Goal: Check status

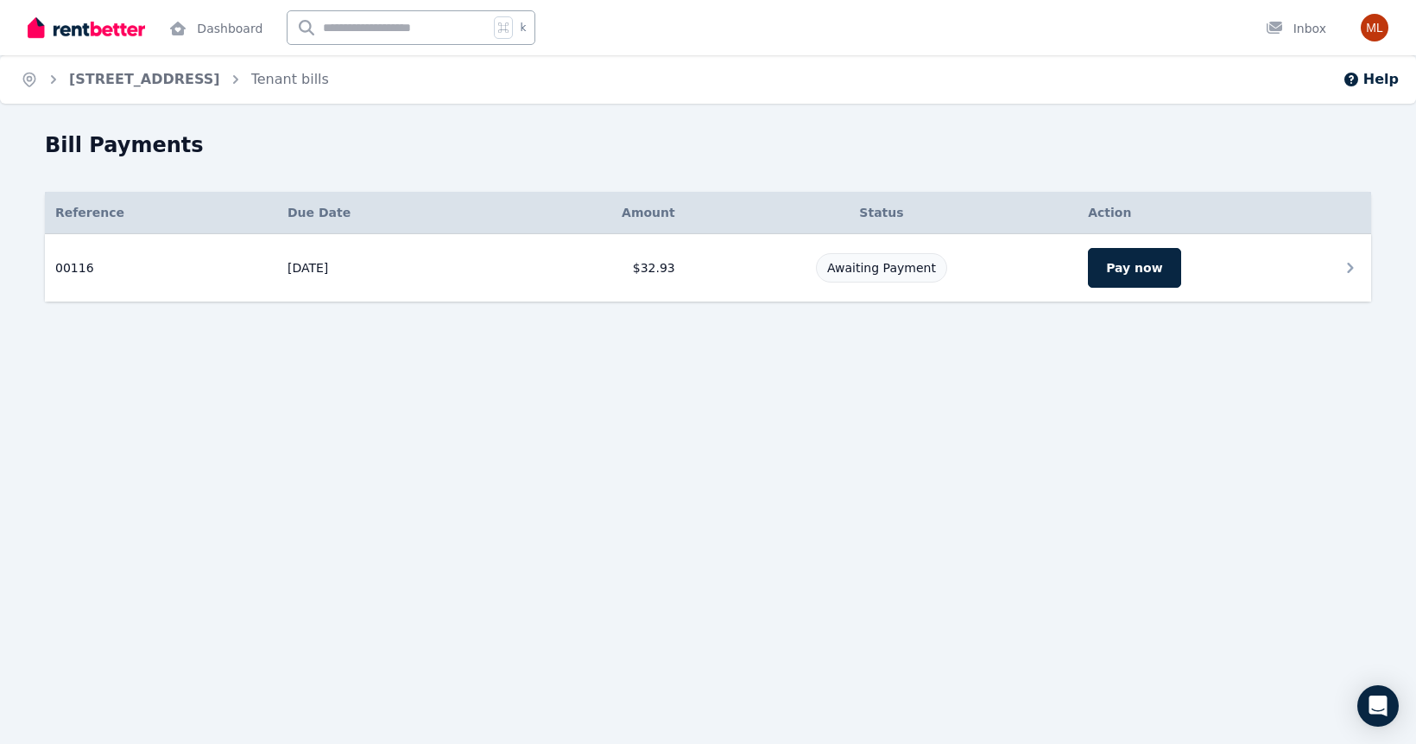
click at [346, 302] on td "[DATE]" at bounding box center [385, 268] width 217 height 68
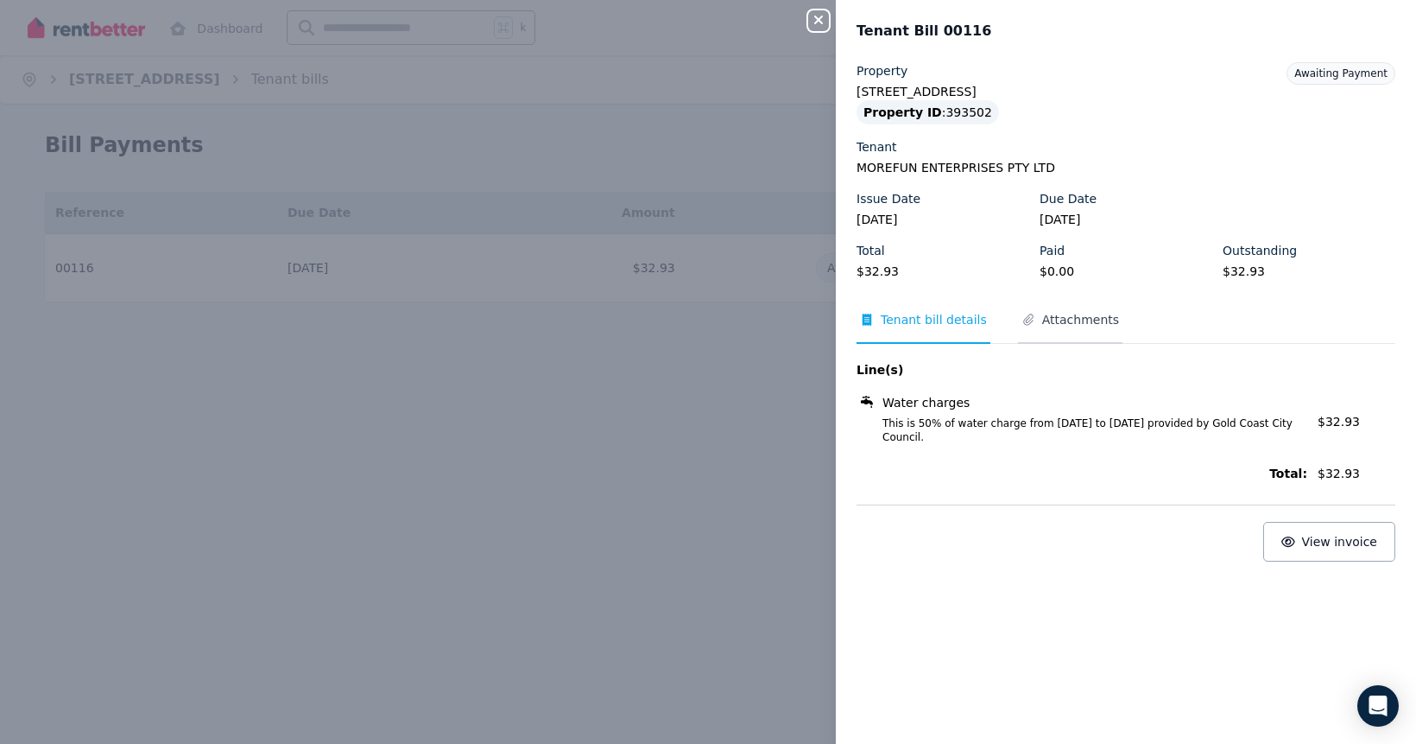
click at [1042, 328] on span "Attachments" at bounding box center [1080, 319] width 77 height 17
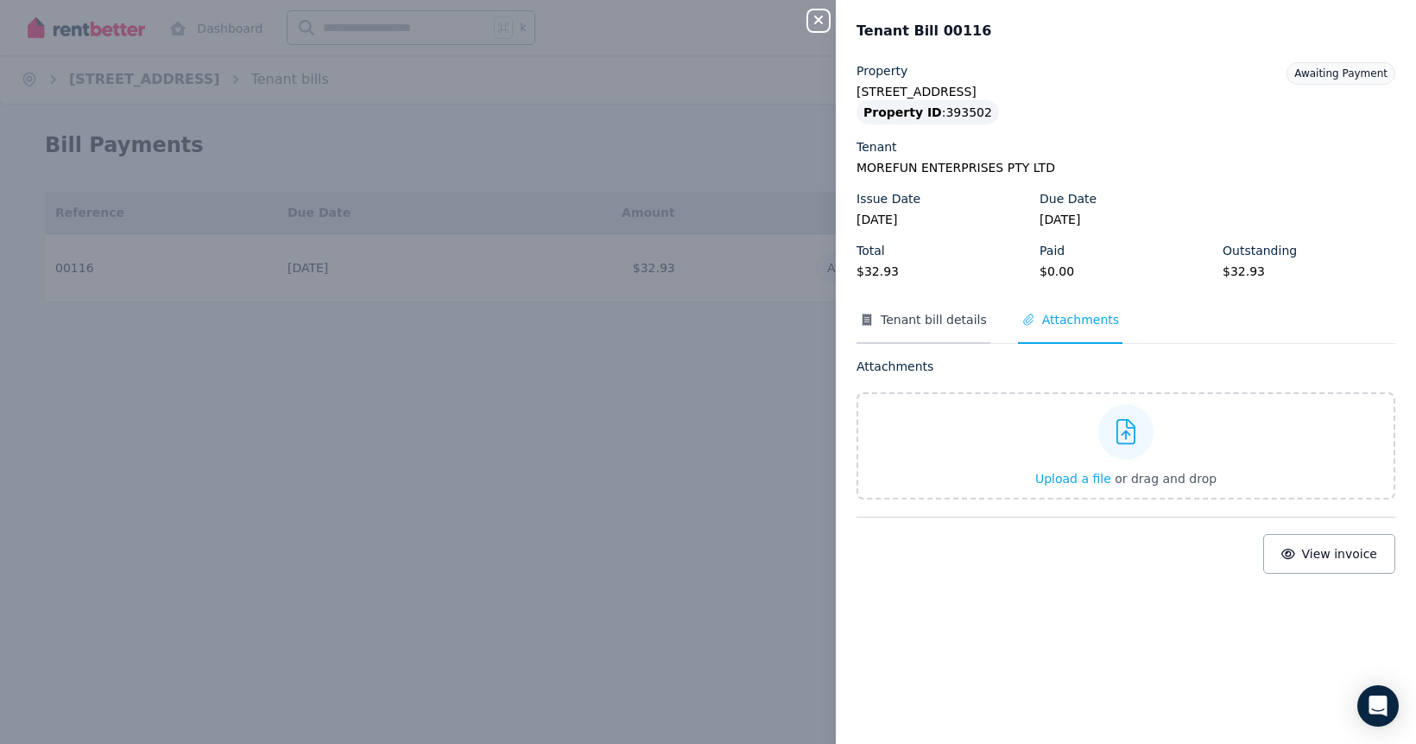
click at [881, 328] on span "Tenant bill details" at bounding box center [934, 319] width 106 height 17
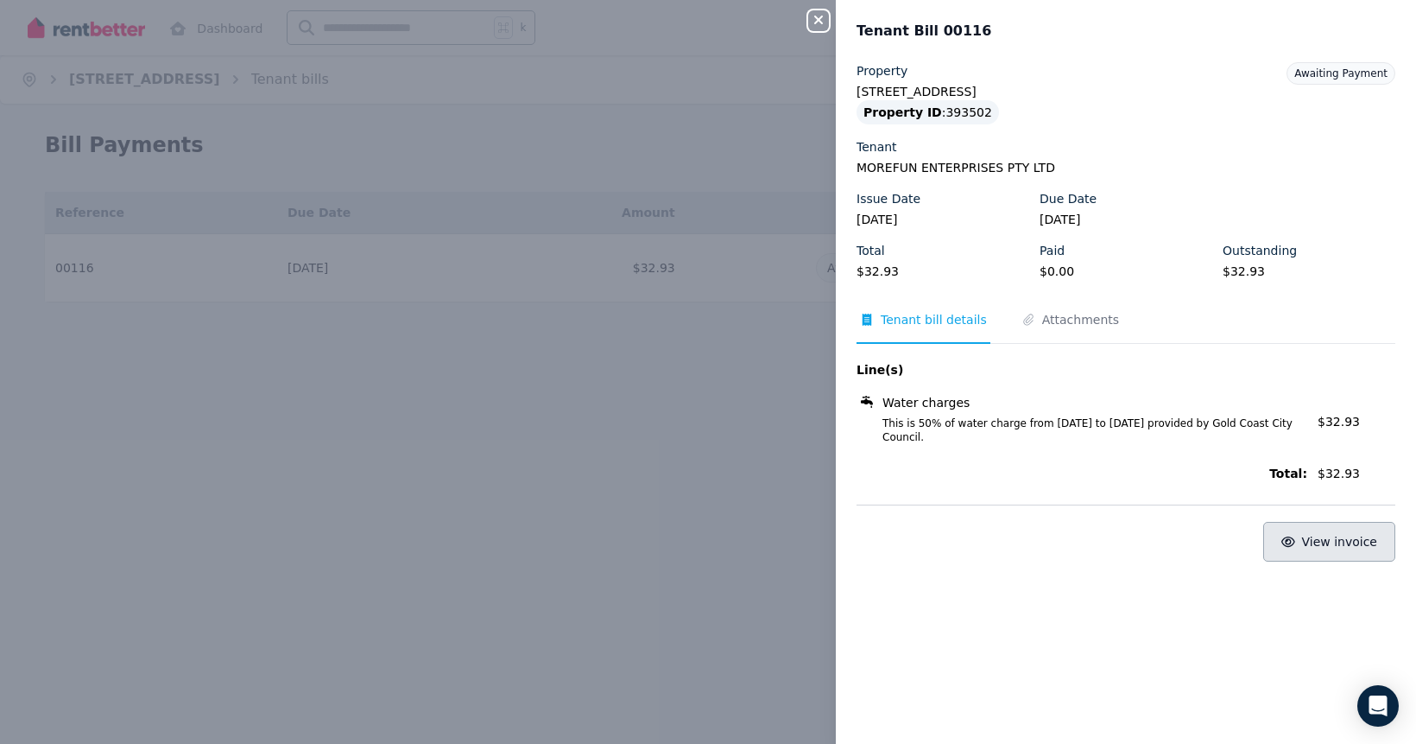
click at [1314, 548] on span "View invoice" at bounding box center [1340, 542] width 76 height 14
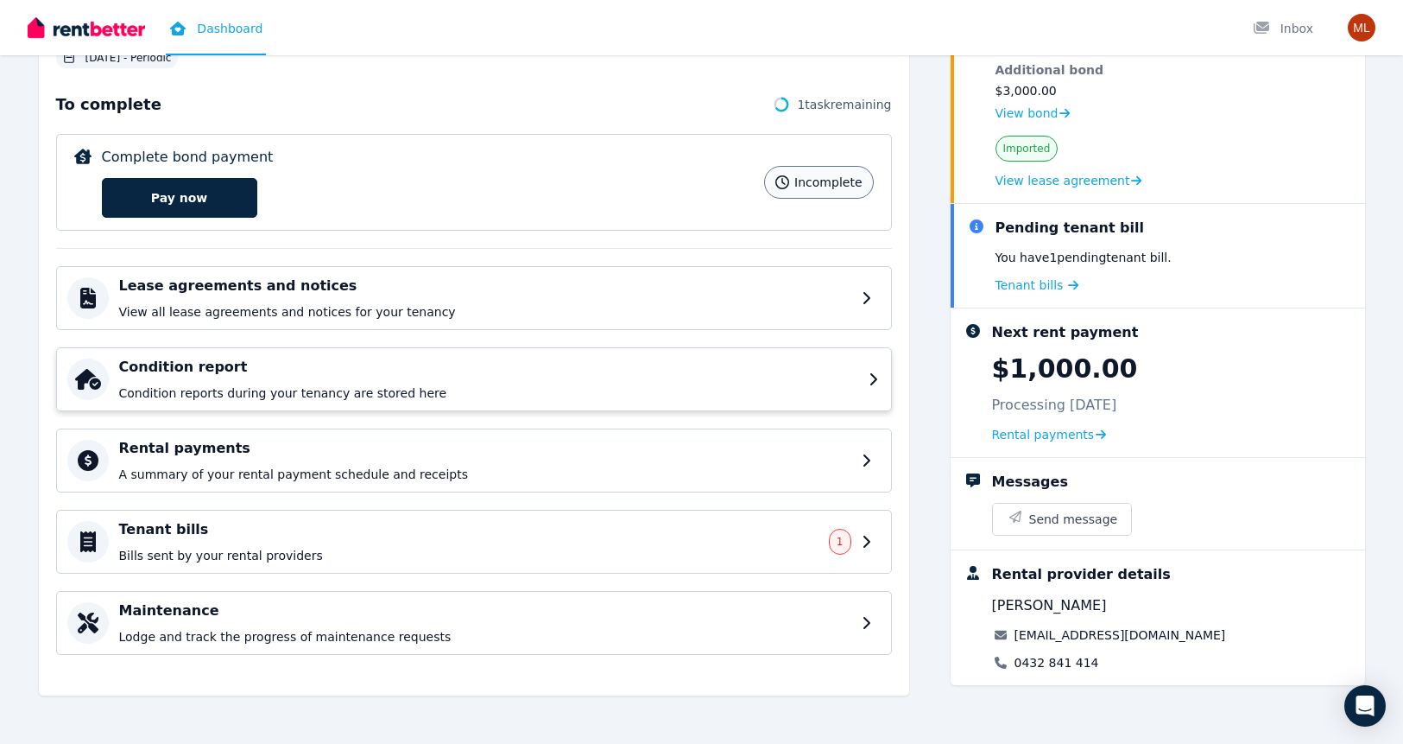
scroll to position [362, 0]
click at [416, 529] on h4 "Tenant bills" at bounding box center [472, 529] width 706 height 21
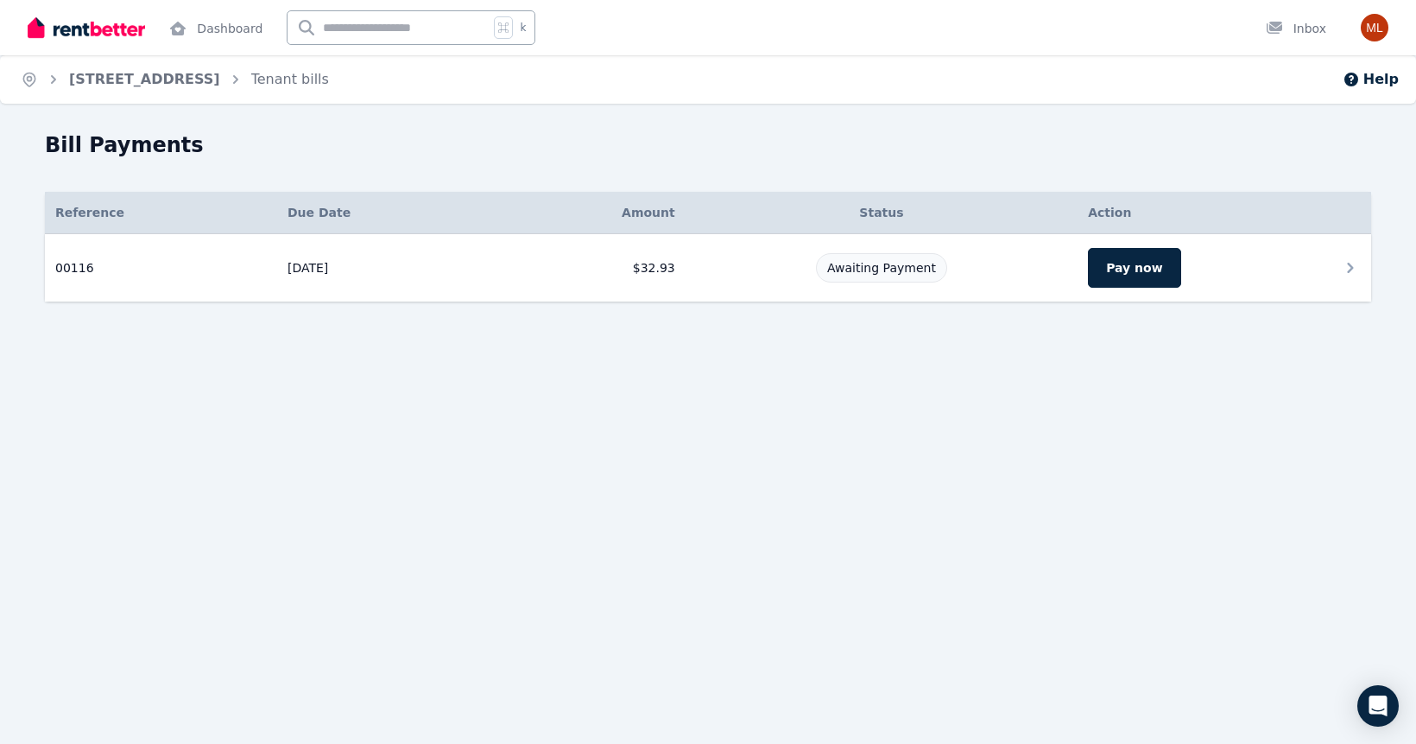
click at [1340, 278] on icon at bounding box center [1350, 267] width 21 height 21
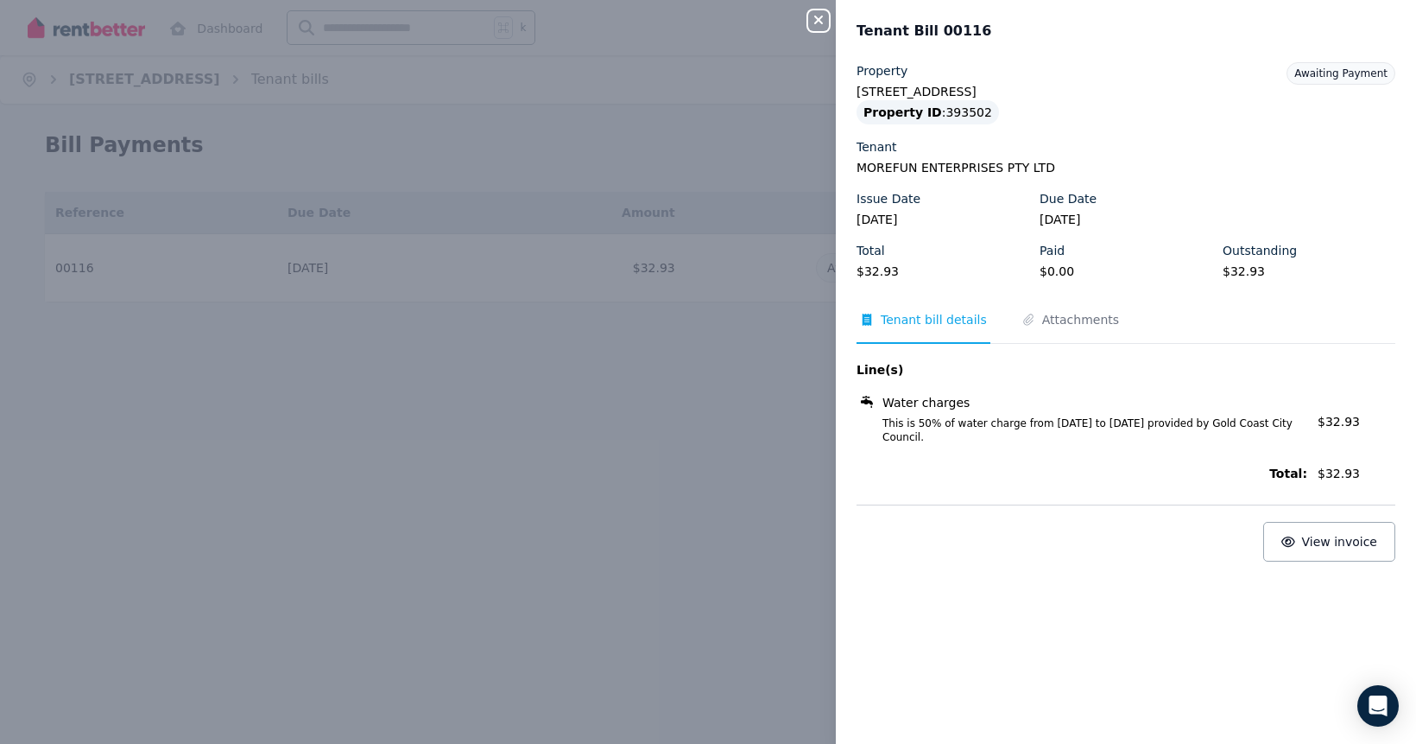
click at [556, 439] on div "Close panel Tenant Bill 00116 Property 104A/111 Lindfield Road, Helensvale Prop…" at bounding box center [708, 372] width 1416 height 744
